Goal: Information Seeking & Learning: Understand process/instructions

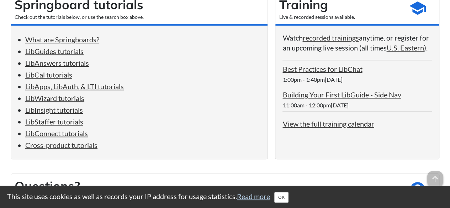
scroll to position [142, 0]
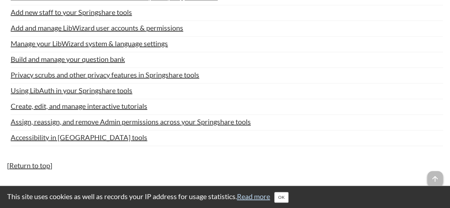
scroll to position [3405, 0]
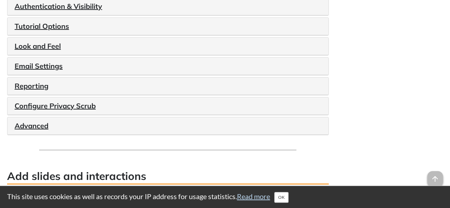
scroll to position [1279, 0]
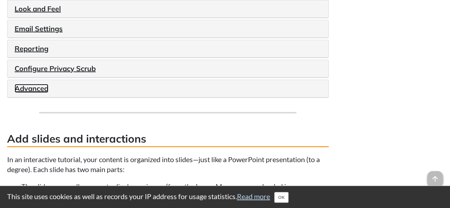
click at [16, 84] on link "Advanced" at bounding box center [32, 88] width 34 height 9
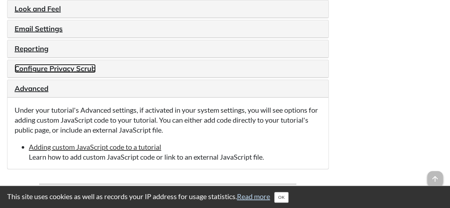
click at [89, 67] on link "Configure Privacy Scrub" at bounding box center [55, 68] width 81 height 9
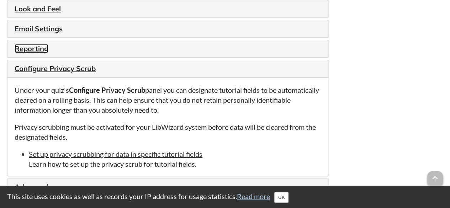
click at [29, 50] on link "Reporting" at bounding box center [32, 48] width 34 height 9
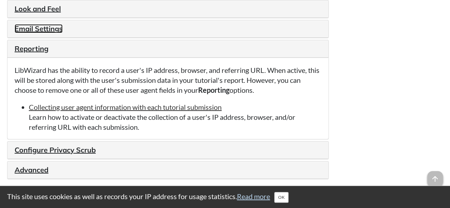
click at [43, 24] on link "Email Settings" at bounding box center [39, 28] width 48 height 9
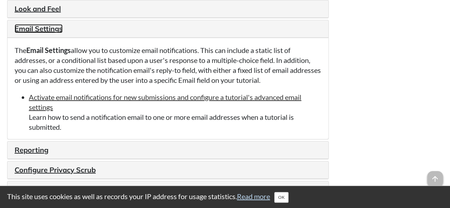
scroll to position [1244, 0]
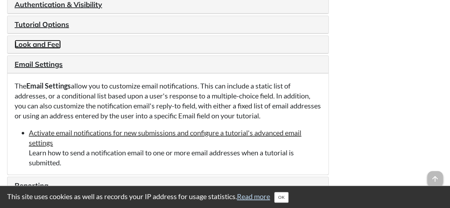
click at [45, 41] on link "Look and Feel" at bounding box center [38, 44] width 46 height 9
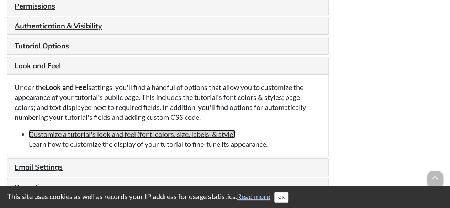
scroll to position [1208, 0]
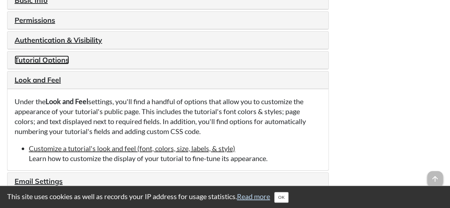
click at [49, 62] on link "Tutorial Options" at bounding box center [42, 59] width 54 height 9
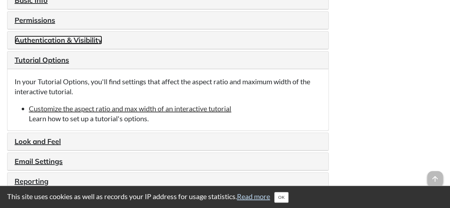
click at [82, 36] on link "Authentication & Visibility" at bounding box center [58, 40] width 87 height 9
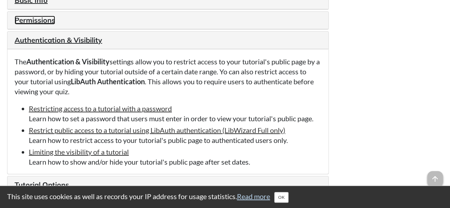
click at [53, 22] on link "Permissions" at bounding box center [35, 20] width 41 height 9
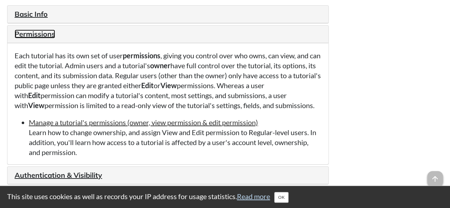
scroll to position [1173, 0]
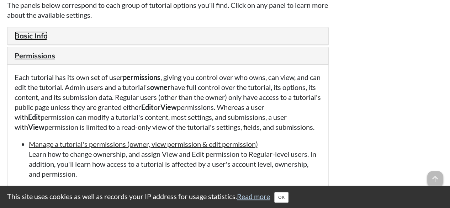
click at [40, 39] on link "Basic Info" at bounding box center [31, 35] width 33 height 9
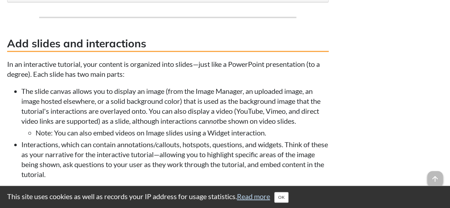
scroll to position [1492, 0]
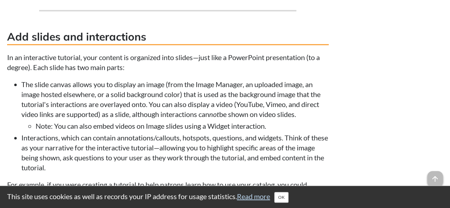
click at [350, 82] on div "Related links SpringyU: Creating & Adding Content to Tutorials Opens in new win…" at bounding box center [388, 199] width 107 height 2674
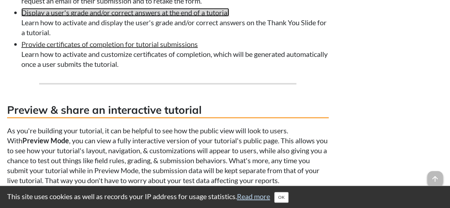
scroll to position [2097, 0]
